Goal: Check status: Check status

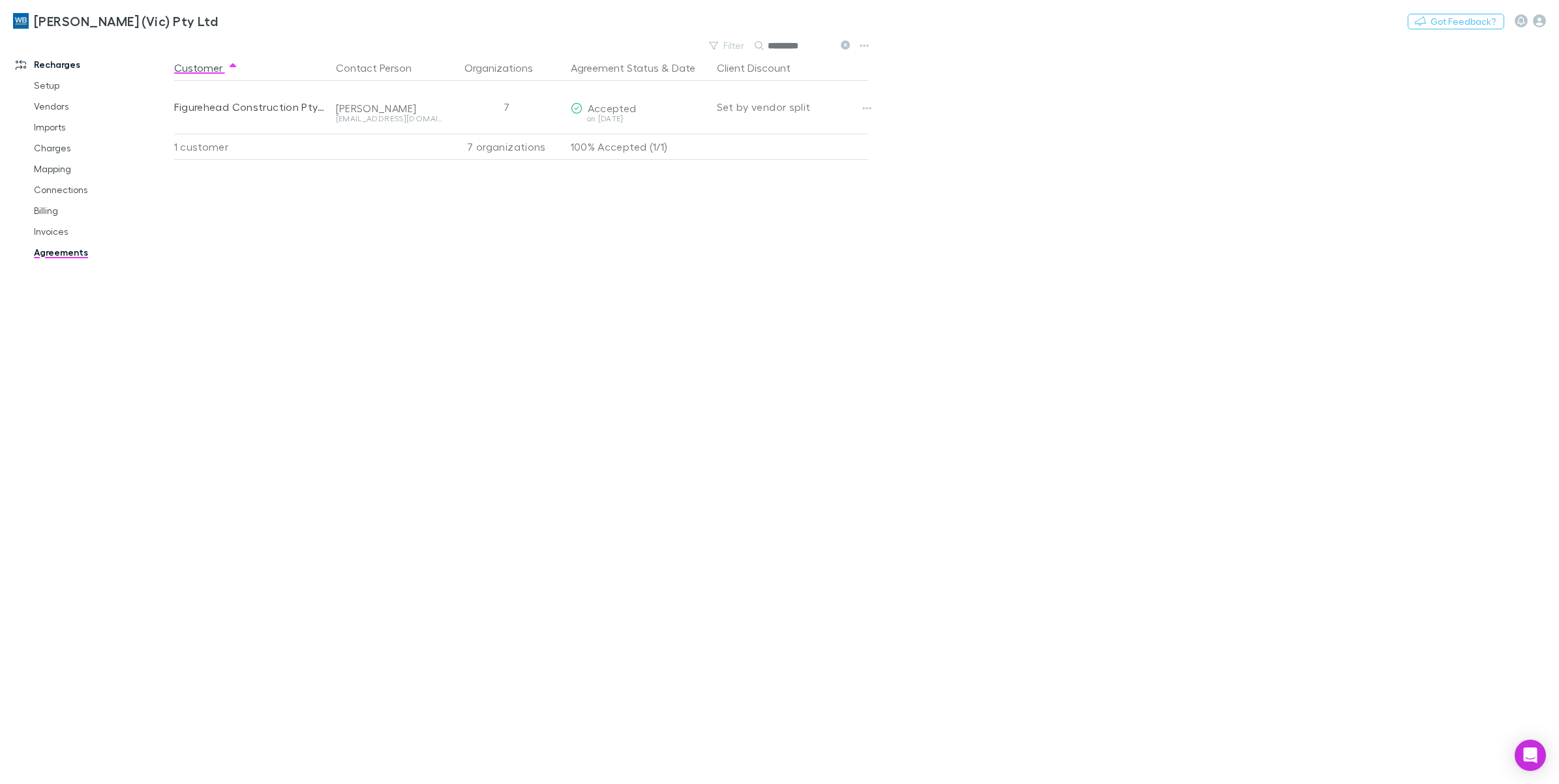
click at [0, 0] on button "Copy link" at bounding box center [0, 0] width 0 height 0
click at [839, 43] on button at bounding box center [845, 45] width 16 height 13
click at [761, 45] on icon "button" at bounding box center [756, 45] width 9 height 9
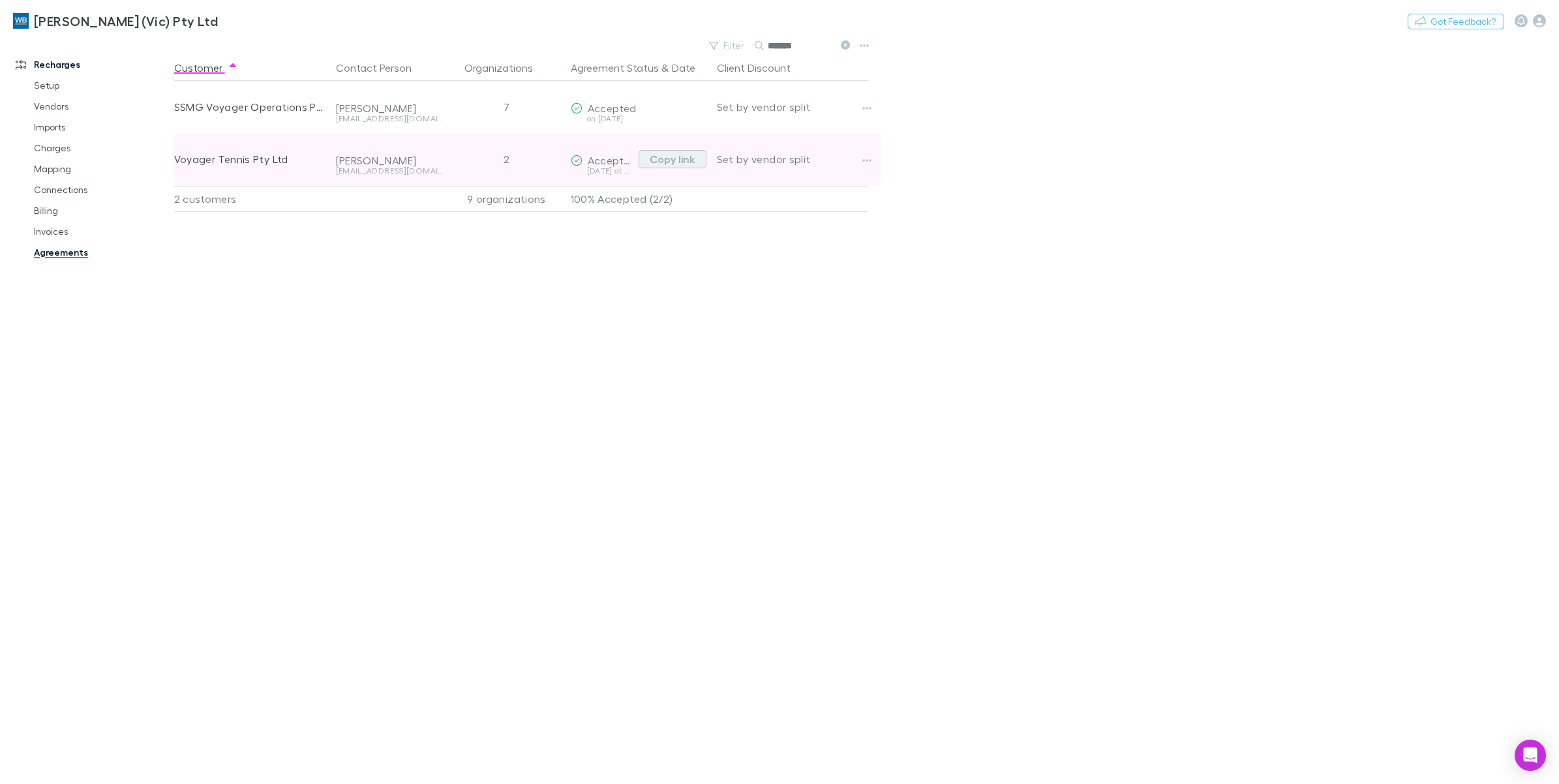
type input "*******"
click at [656, 160] on button "Copy link" at bounding box center [672, 159] width 68 height 18
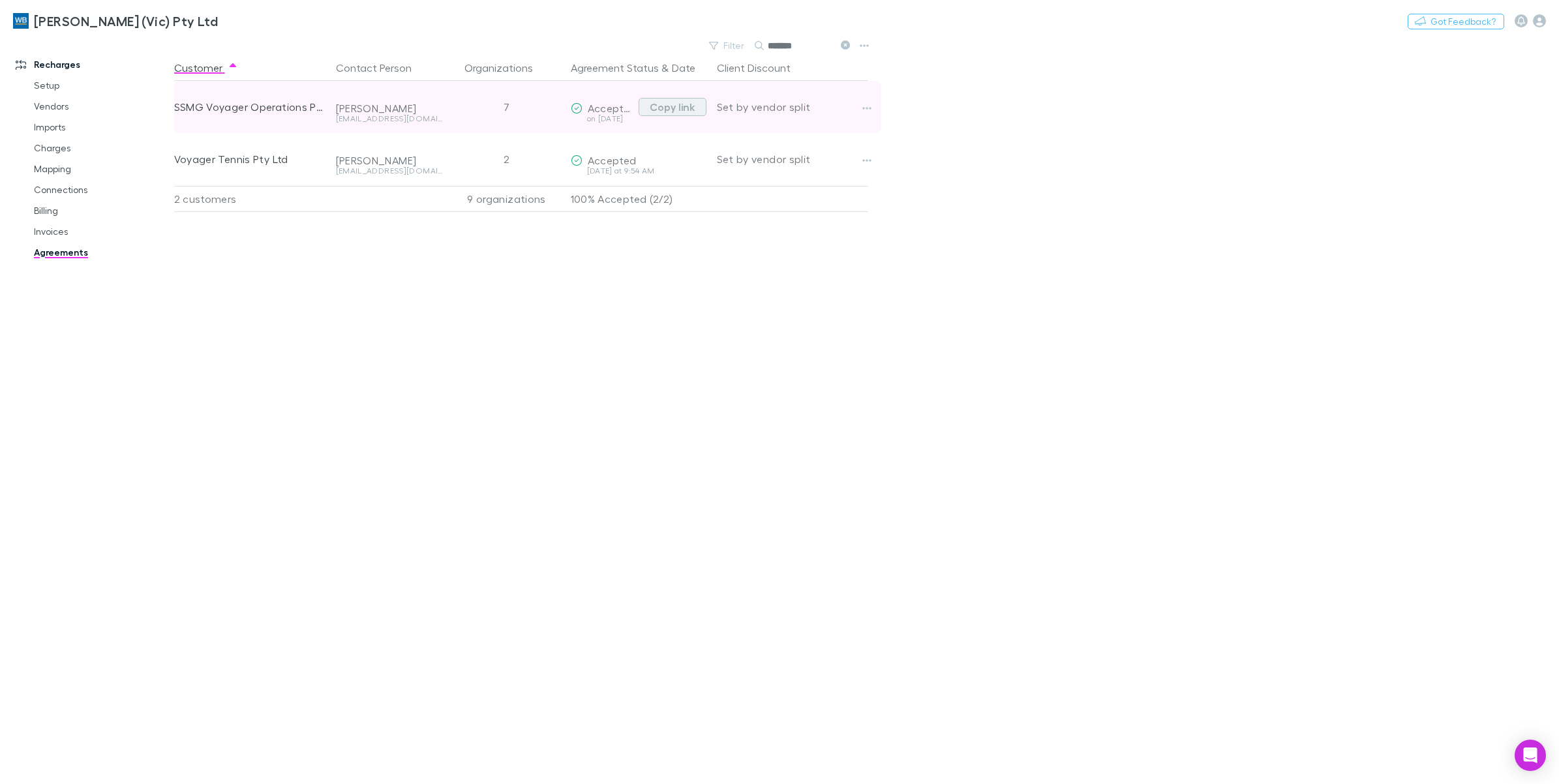
click at [677, 109] on button "Copy link" at bounding box center [672, 107] width 68 height 18
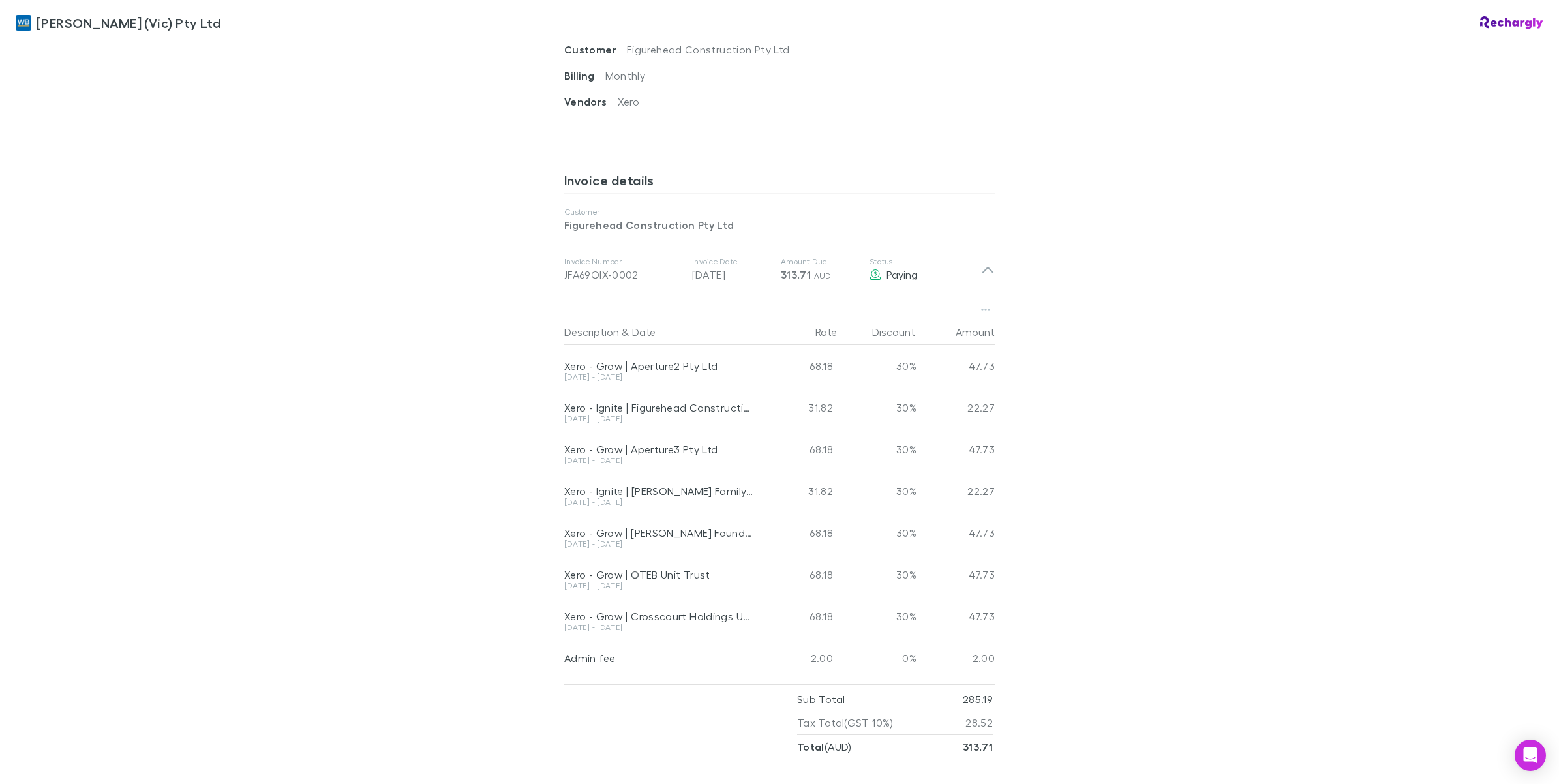
scroll to position [245, 0]
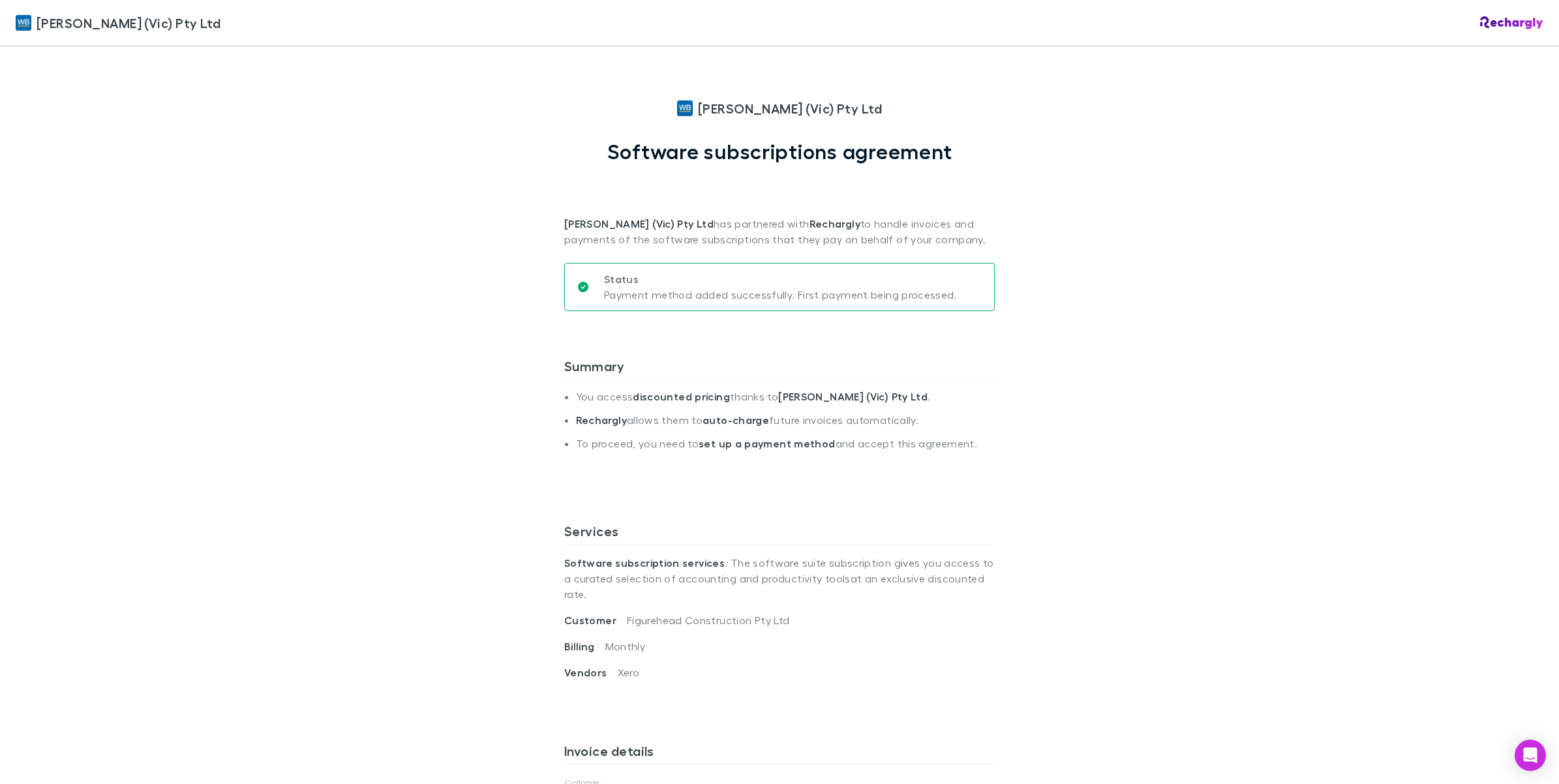
scroll to position [245, 0]
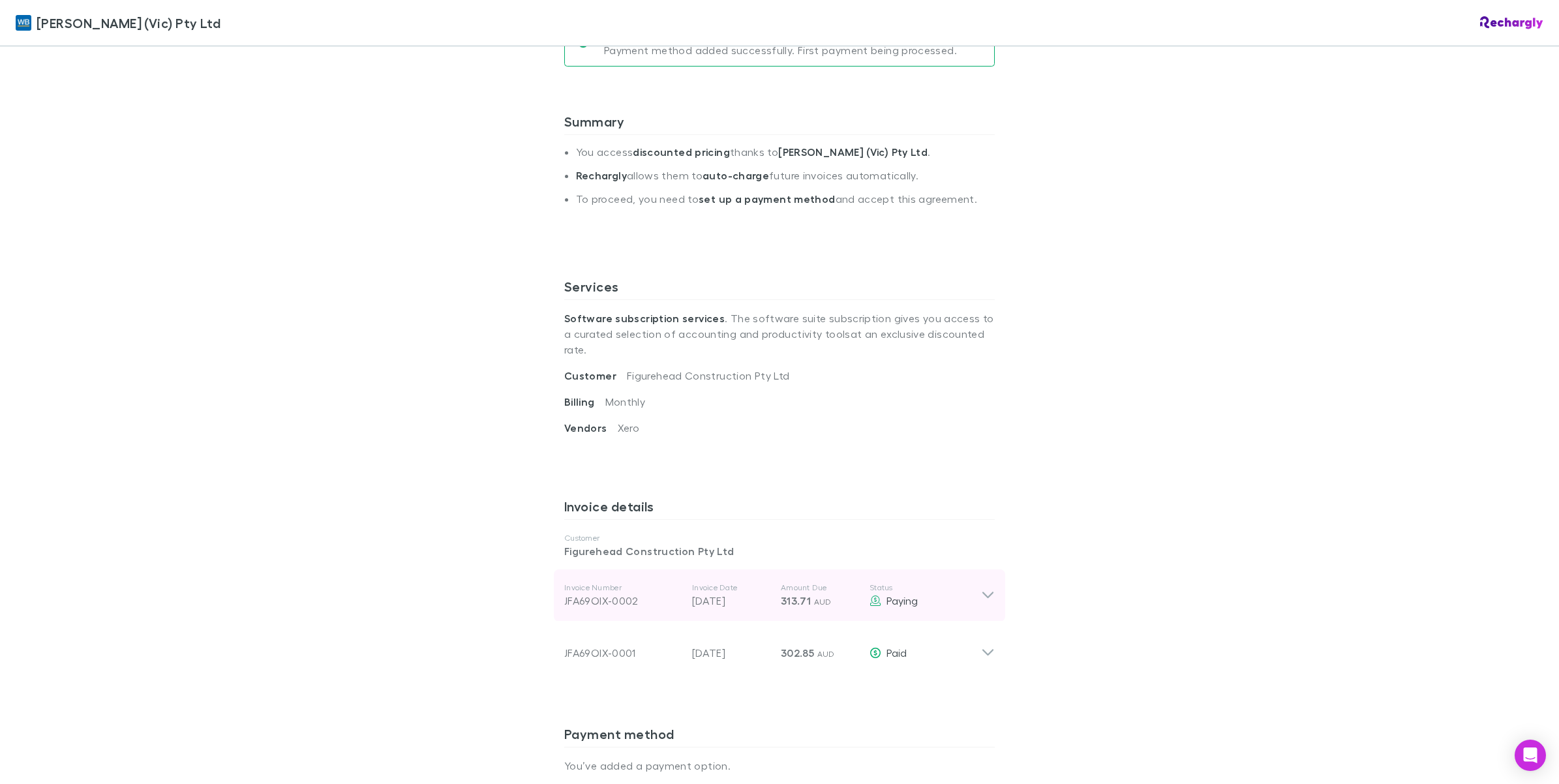
click at [981, 588] on icon at bounding box center [988, 595] width 14 height 16
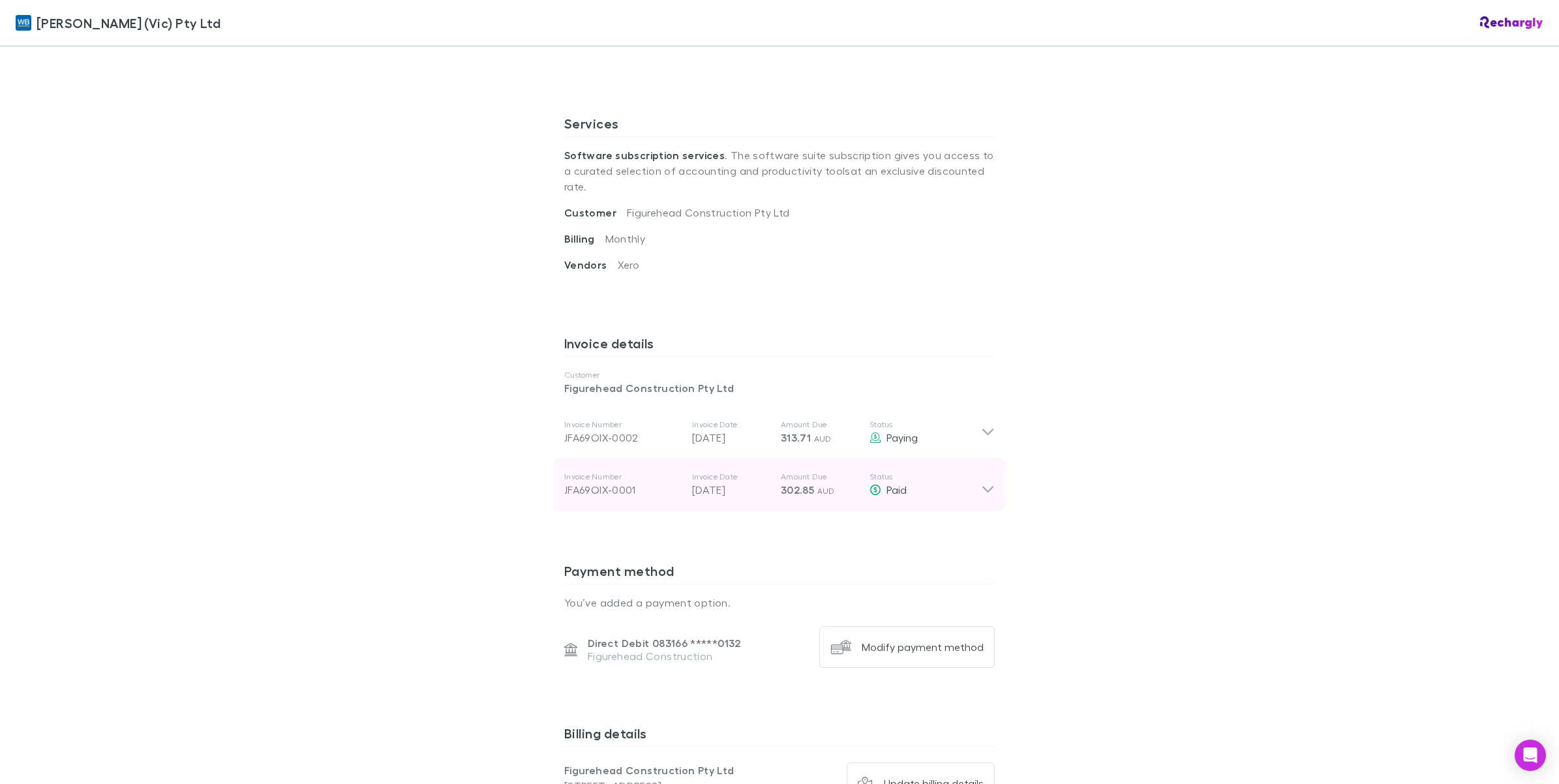
click at [986, 484] on div "Invoice Number JFA69OIX-0001 Invoice Date 28 Jul 2025 Amount Due 302.85 AUD Sta…" at bounding box center [780, 484] width 451 height 52
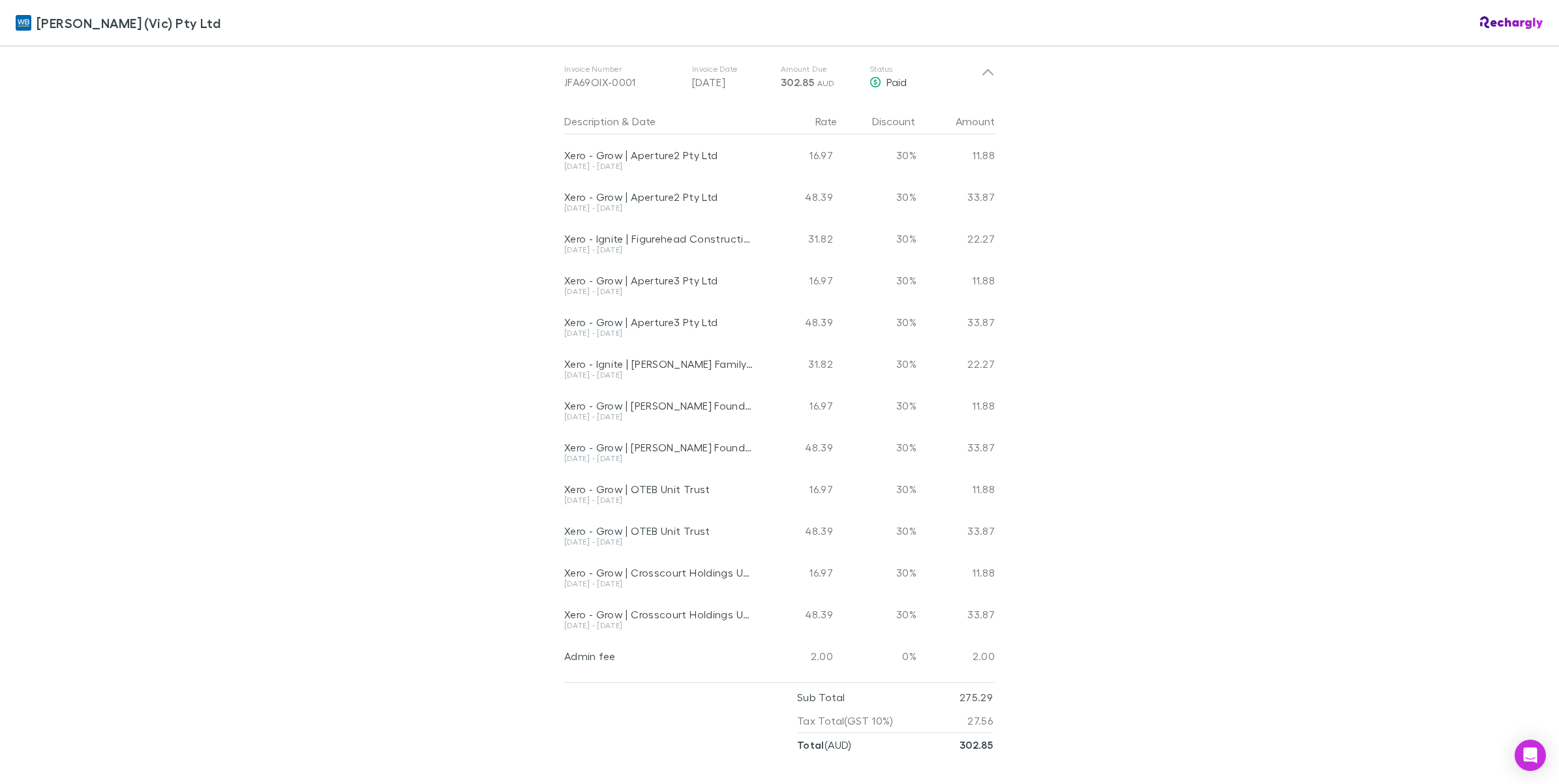
scroll to position [734, 0]
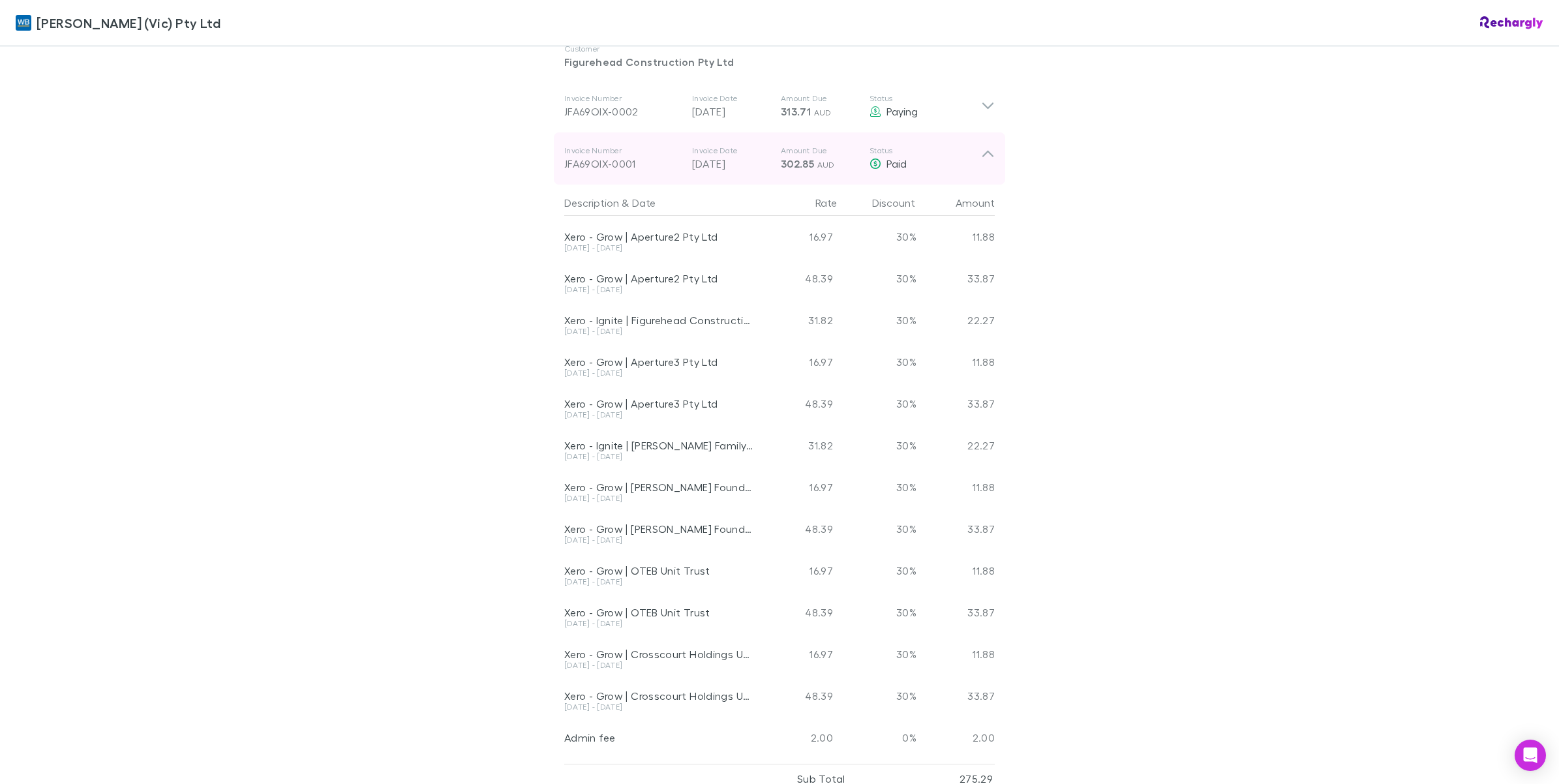
click at [986, 148] on icon at bounding box center [988, 158] width 14 height 26
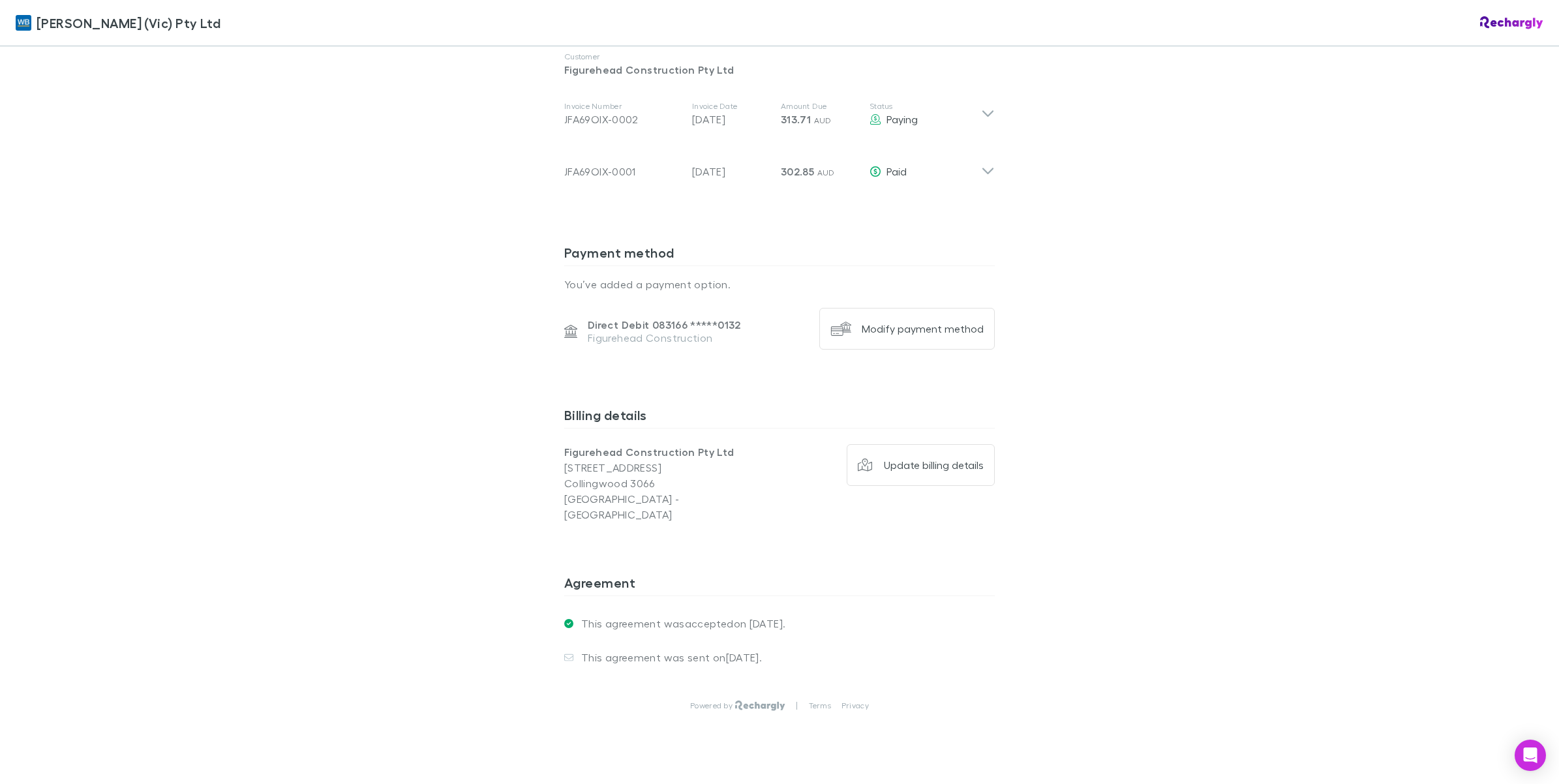
scroll to position [481, 0]
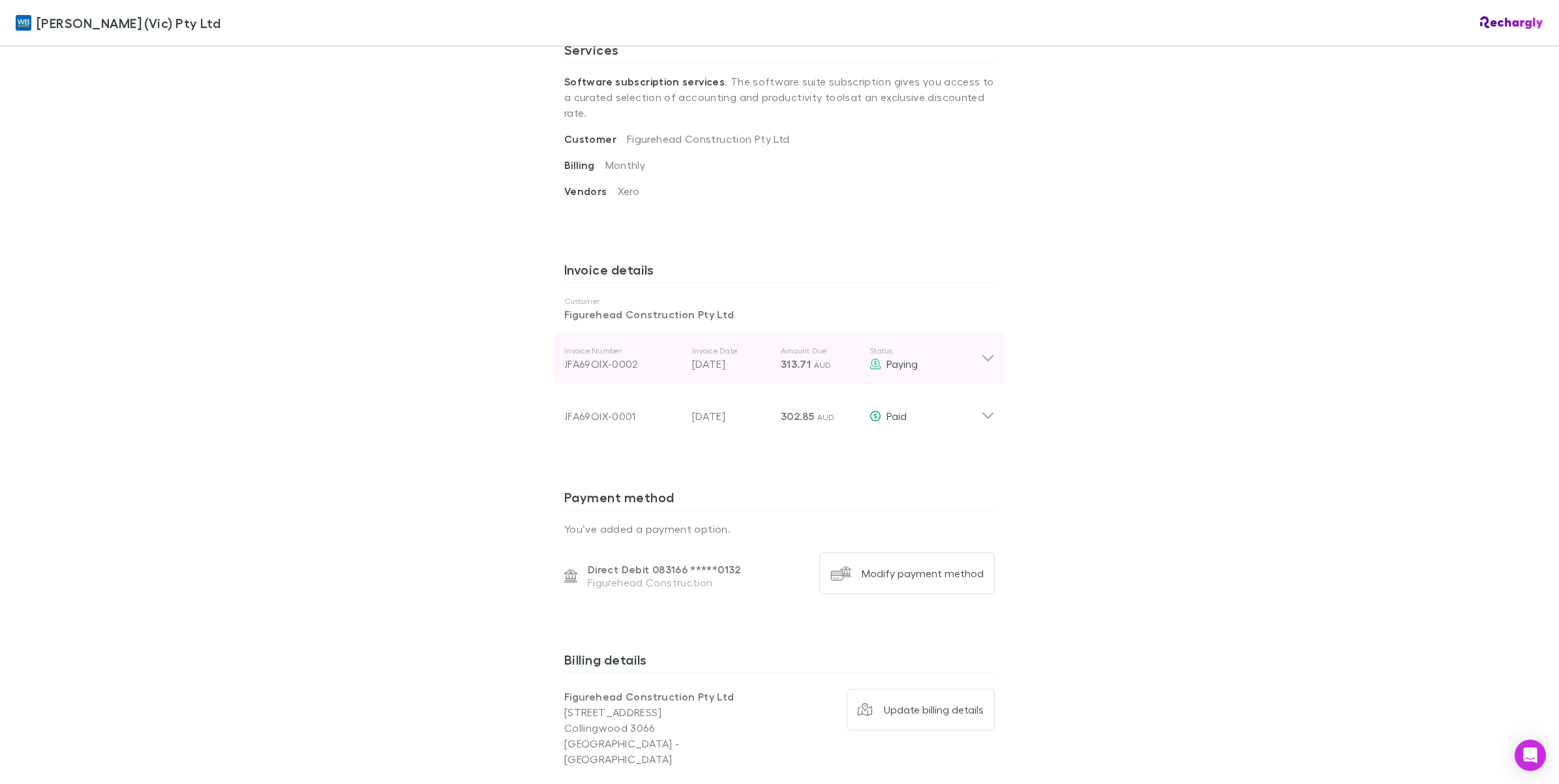
click at [987, 351] on icon at bounding box center [988, 358] width 14 height 16
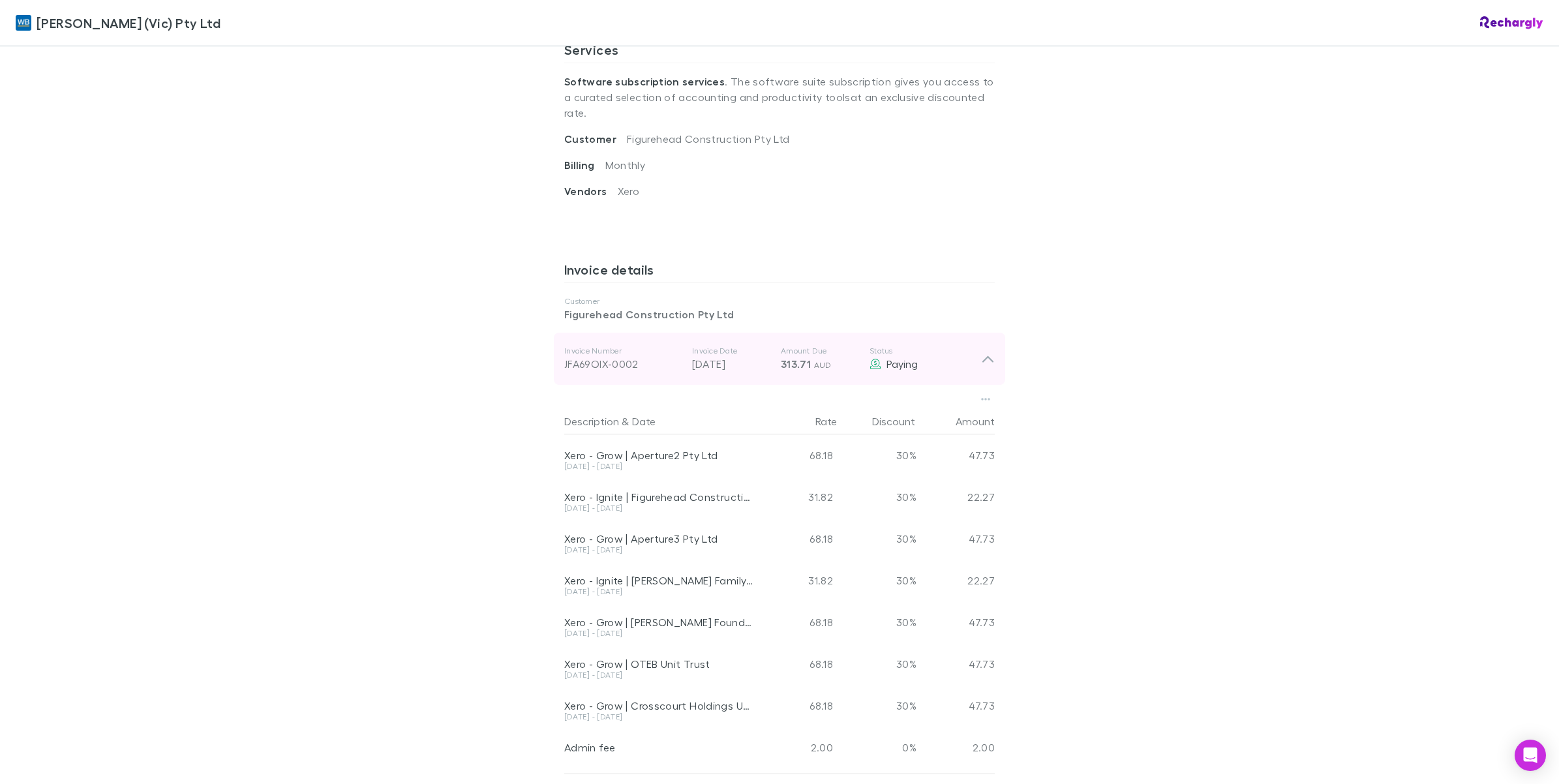
click at [986, 351] on icon at bounding box center [988, 358] width 14 height 16
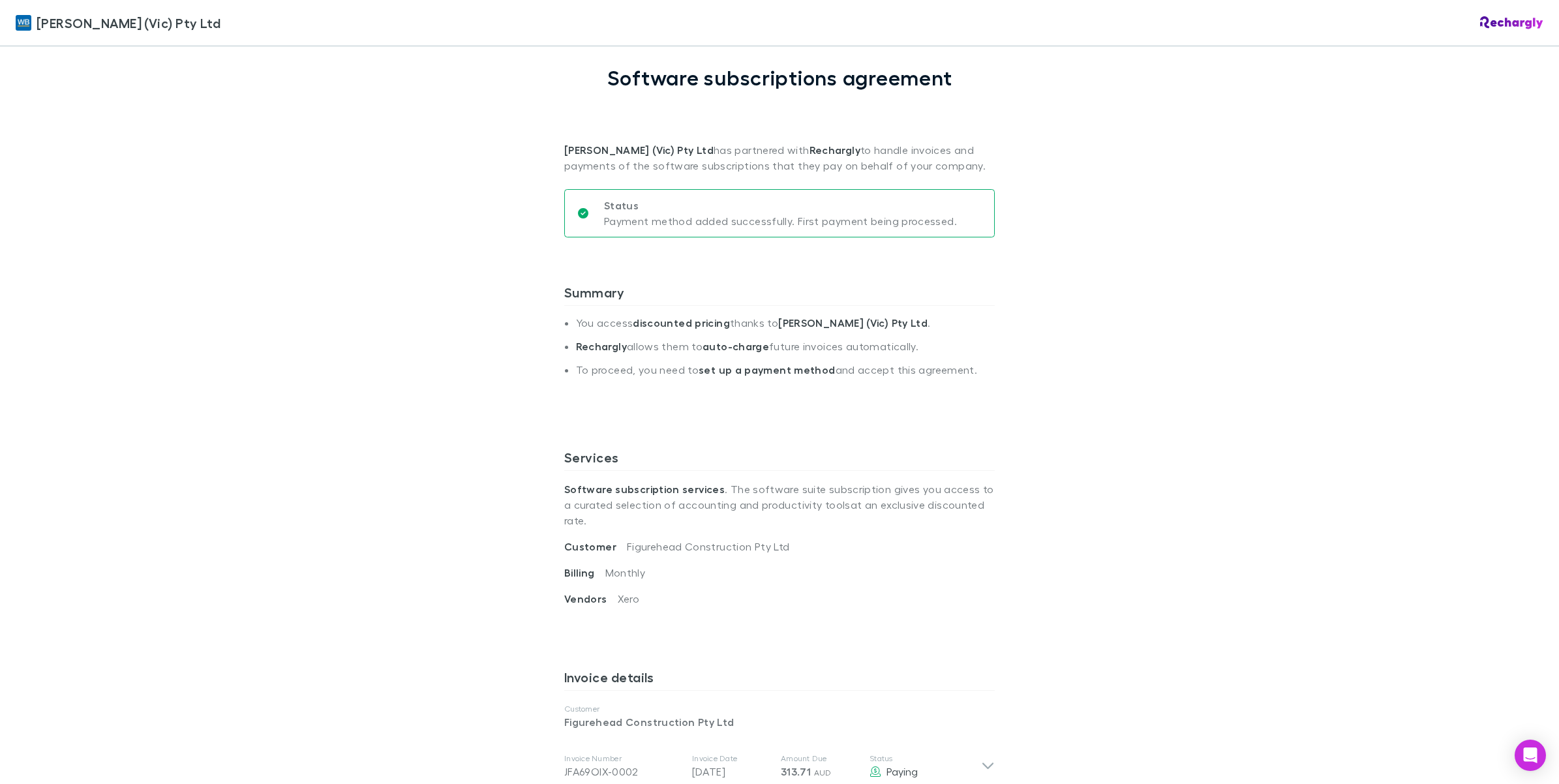
scroll to position [0, 0]
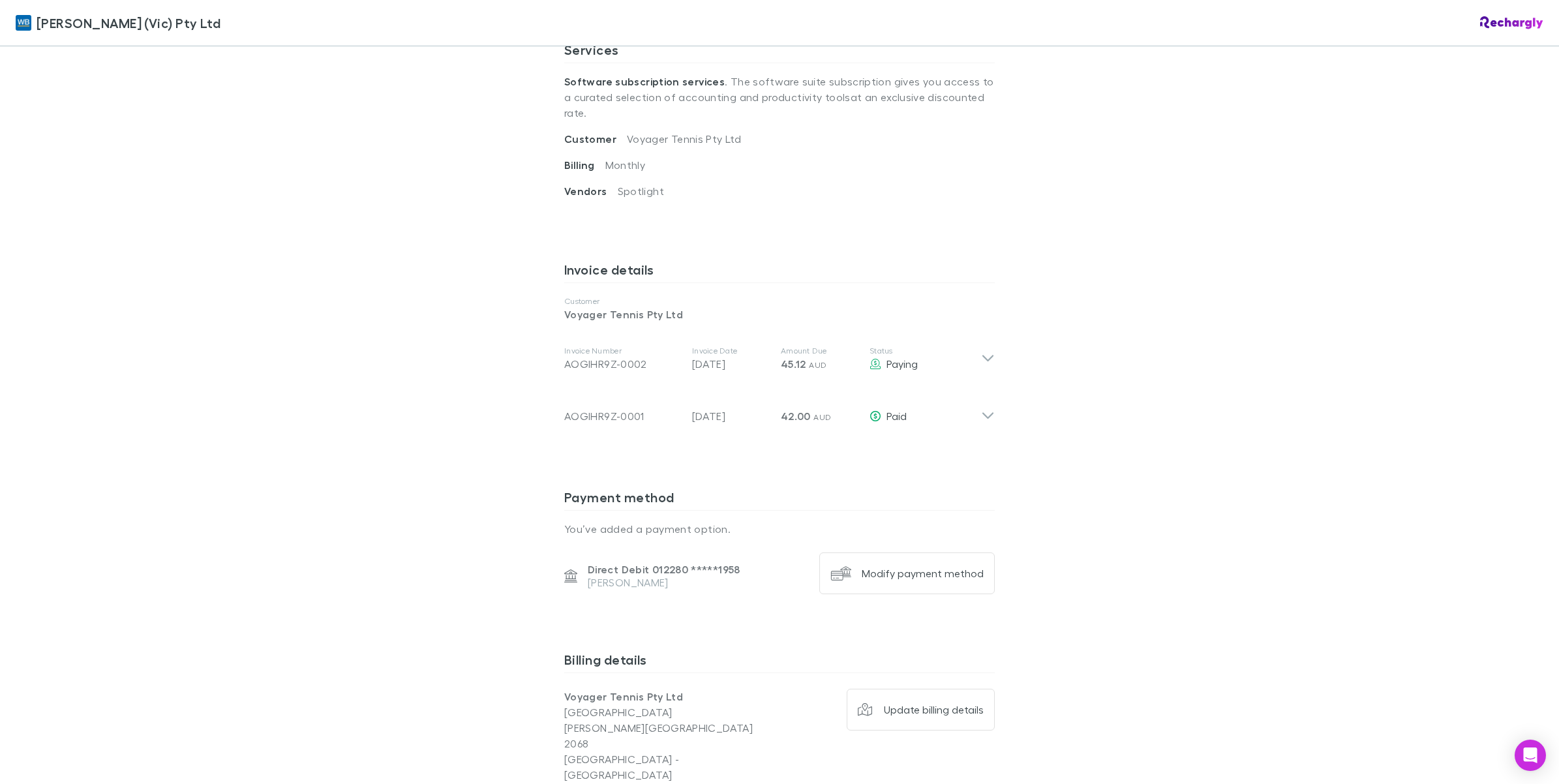
scroll to position [726, 0]
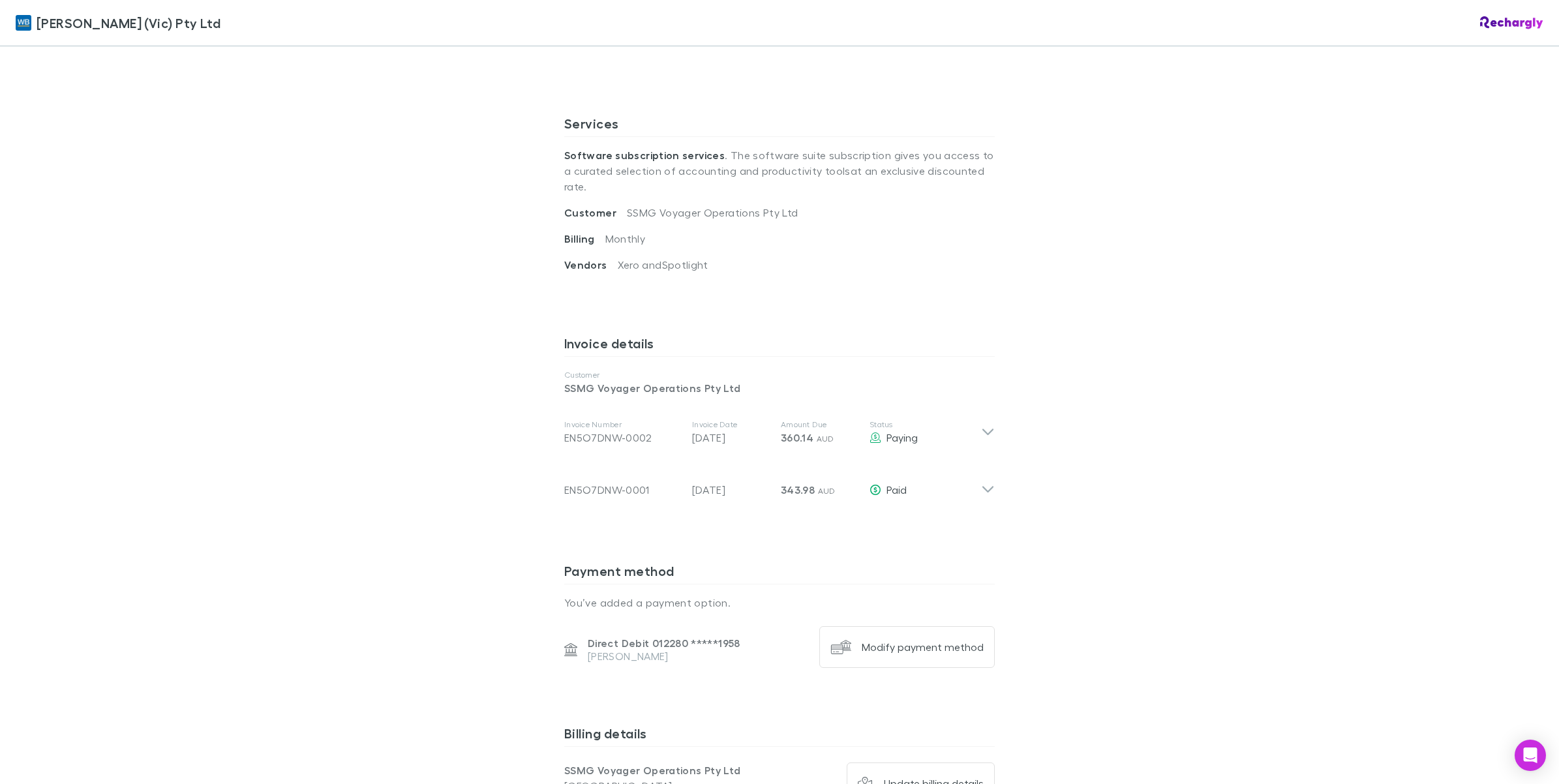
scroll to position [726, 0]
